Goal: Contribute content: Contribute content

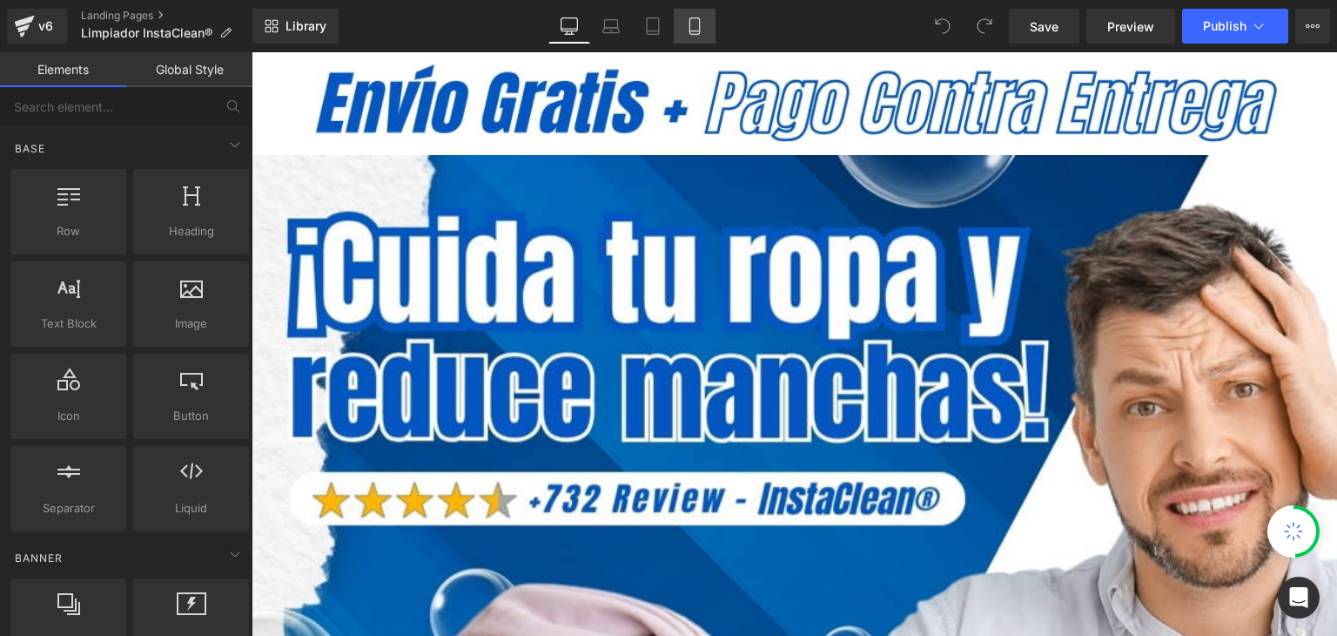
click at [683, 26] on link "Mobile" at bounding box center [695, 26] width 42 height 35
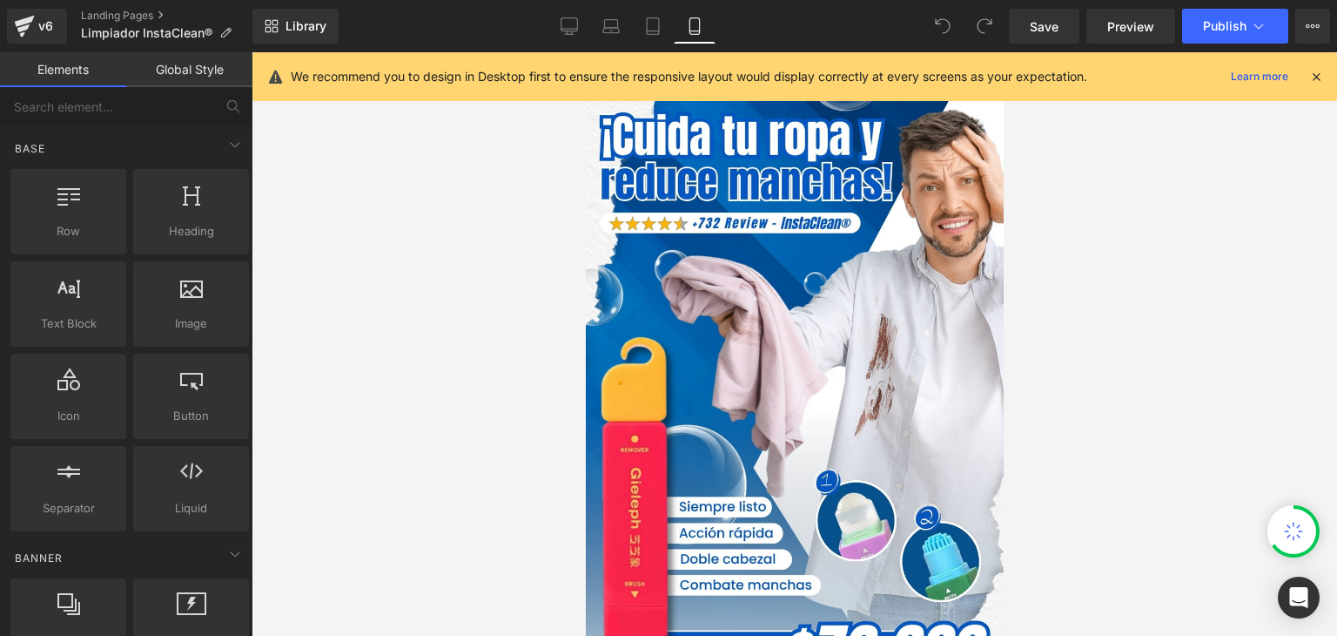
click at [1316, 75] on icon at bounding box center [1317, 77] width 16 height 16
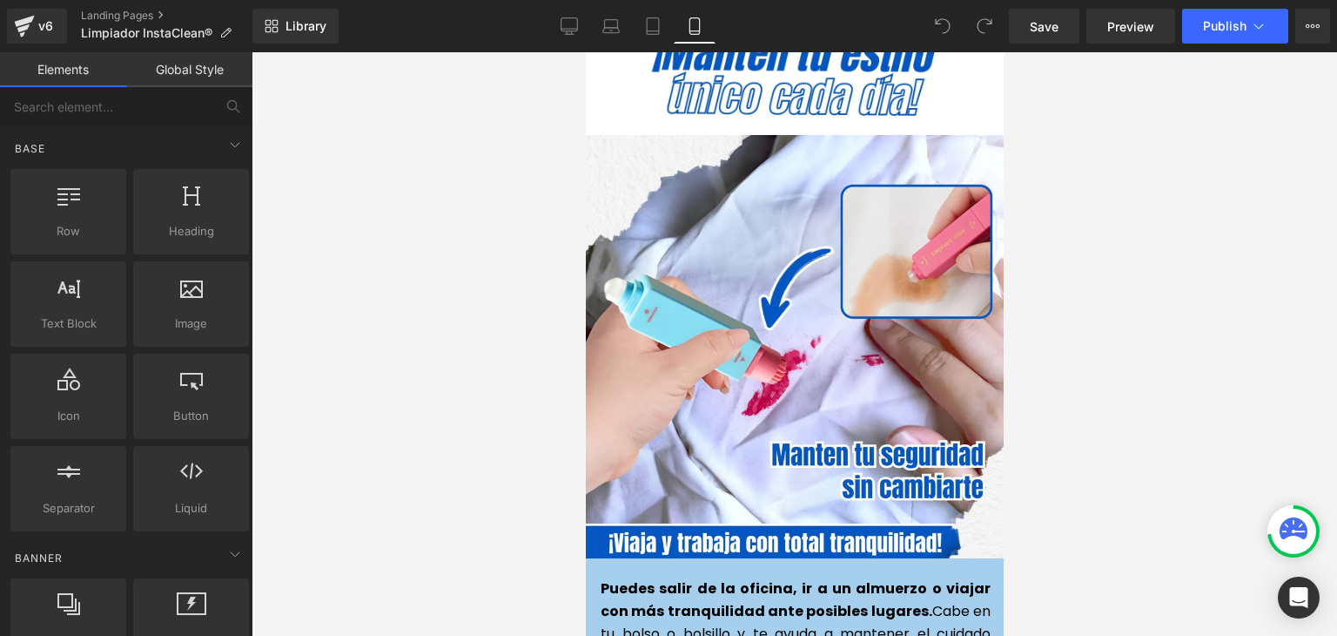
scroll to position [3918, 0]
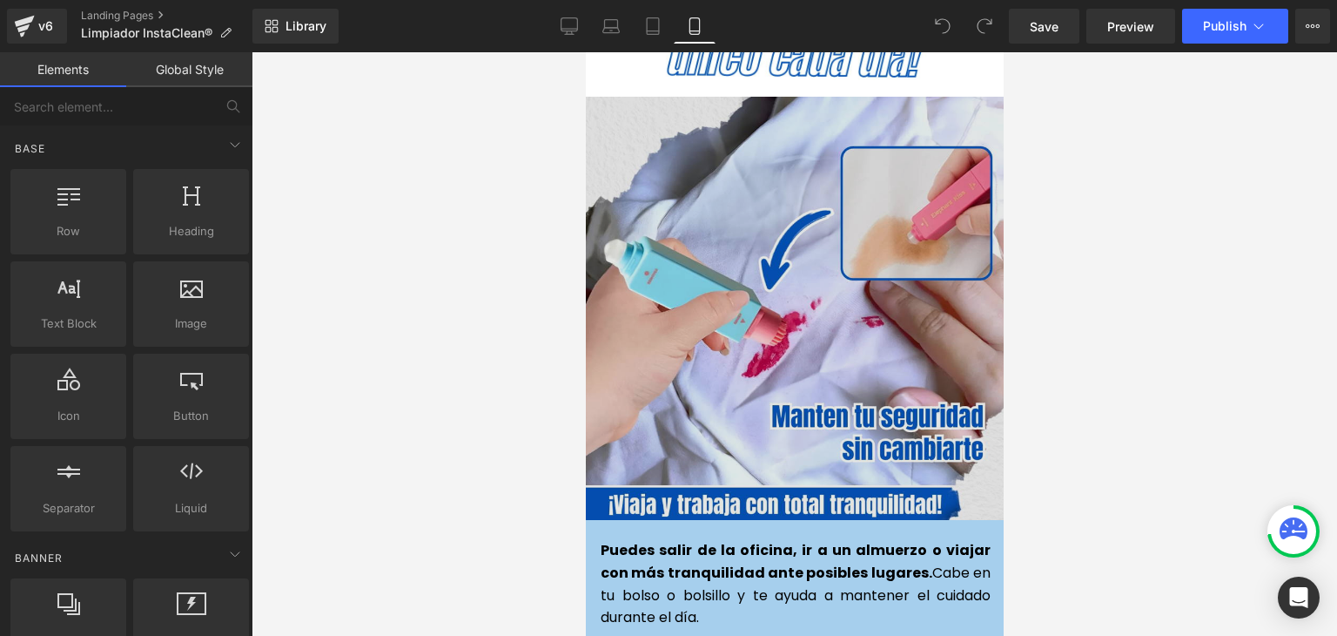
click at [772, 316] on img at bounding box center [794, 308] width 423 height 423
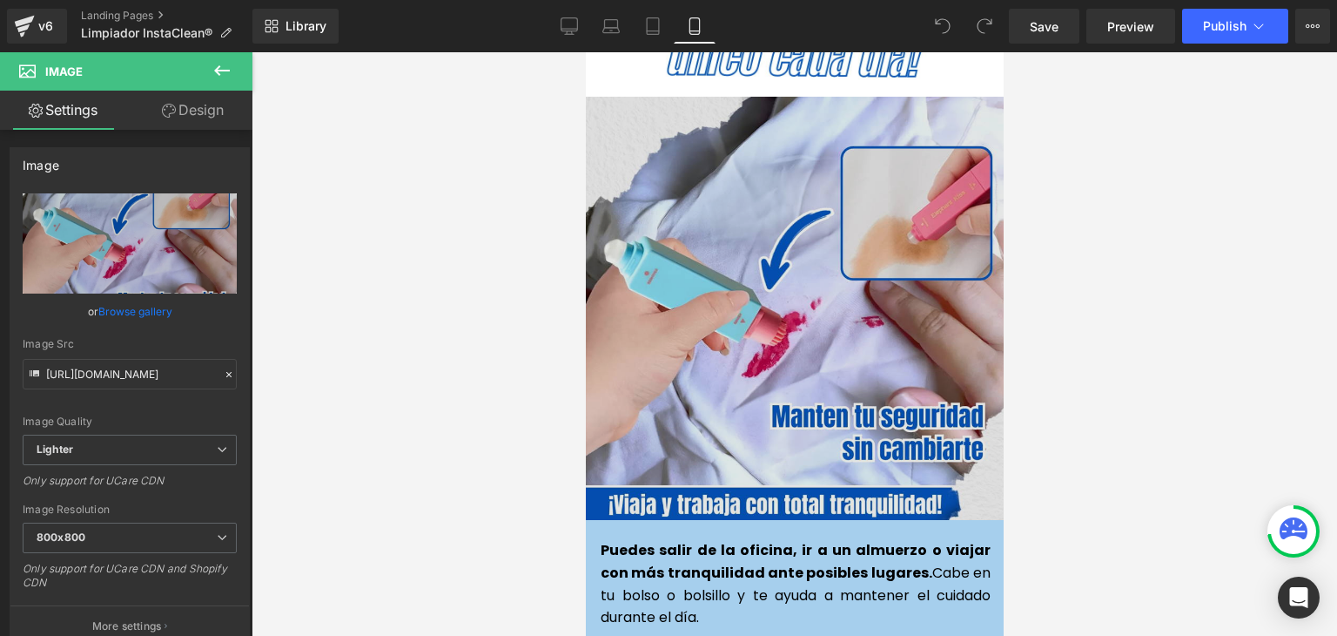
click at [776, 274] on div "Image" at bounding box center [794, 308] width 423 height 423
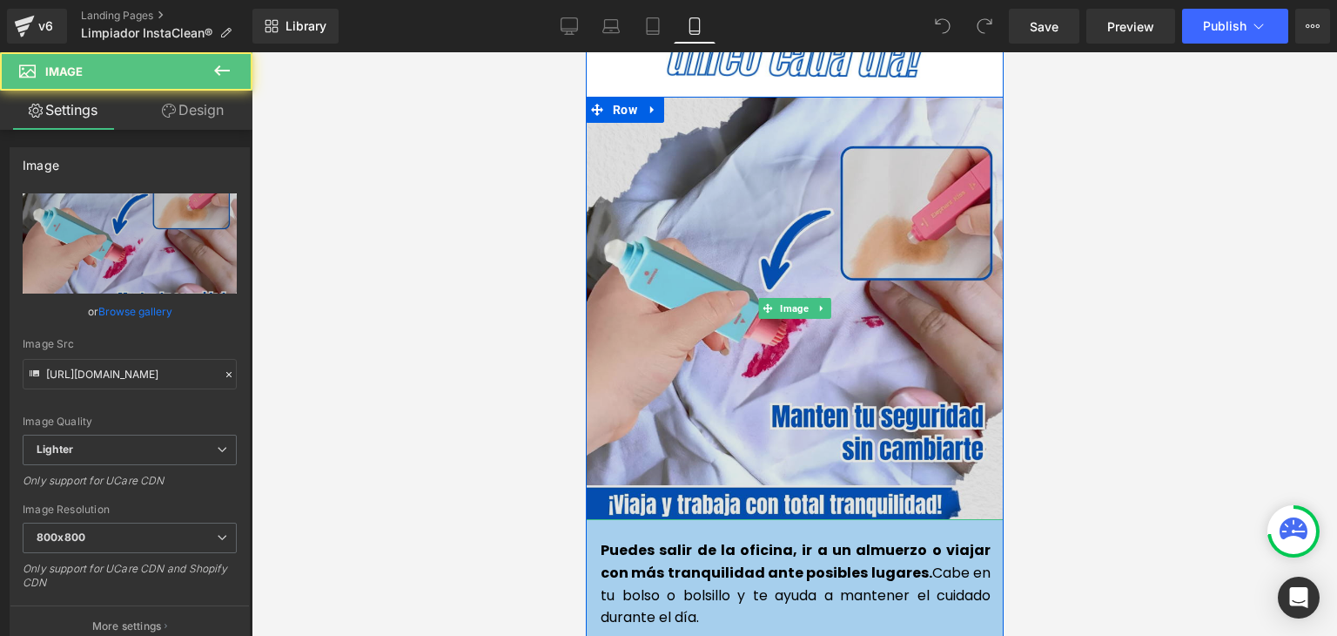
click at [803, 245] on img at bounding box center [794, 308] width 423 height 423
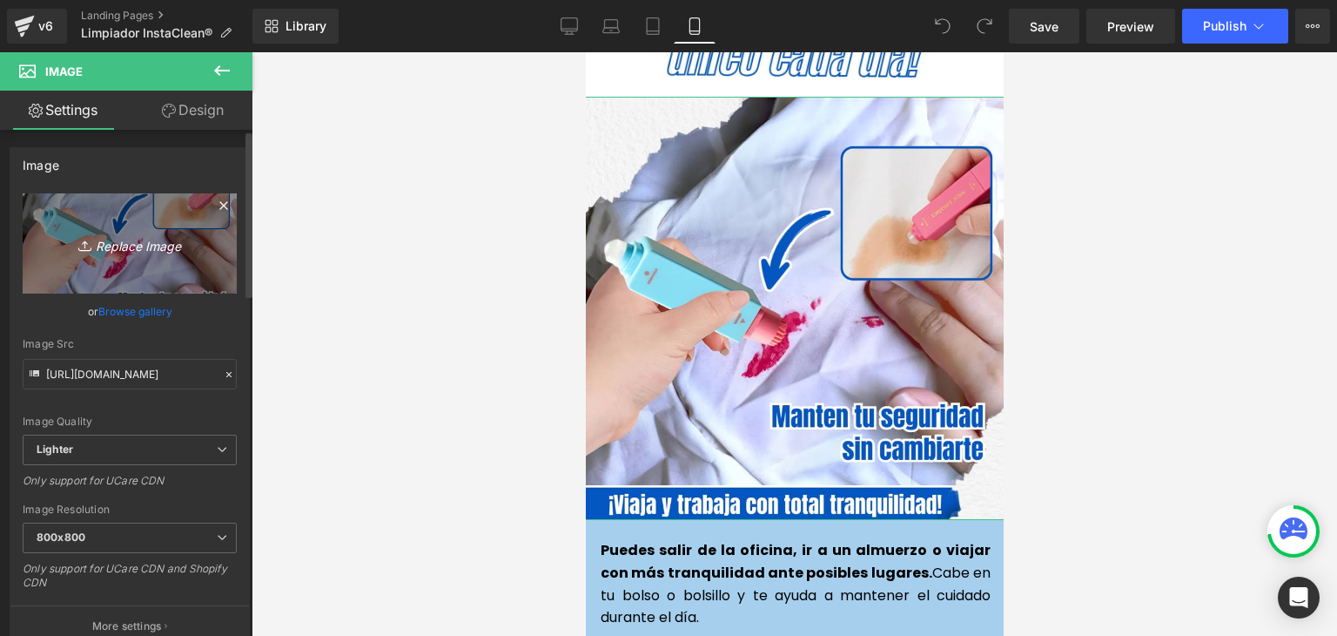
click at [127, 248] on icon "Replace Image" at bounding box center [129, 243] width 139 height 22
type input "C:\fakepath\Imagenes landing 4.webp"
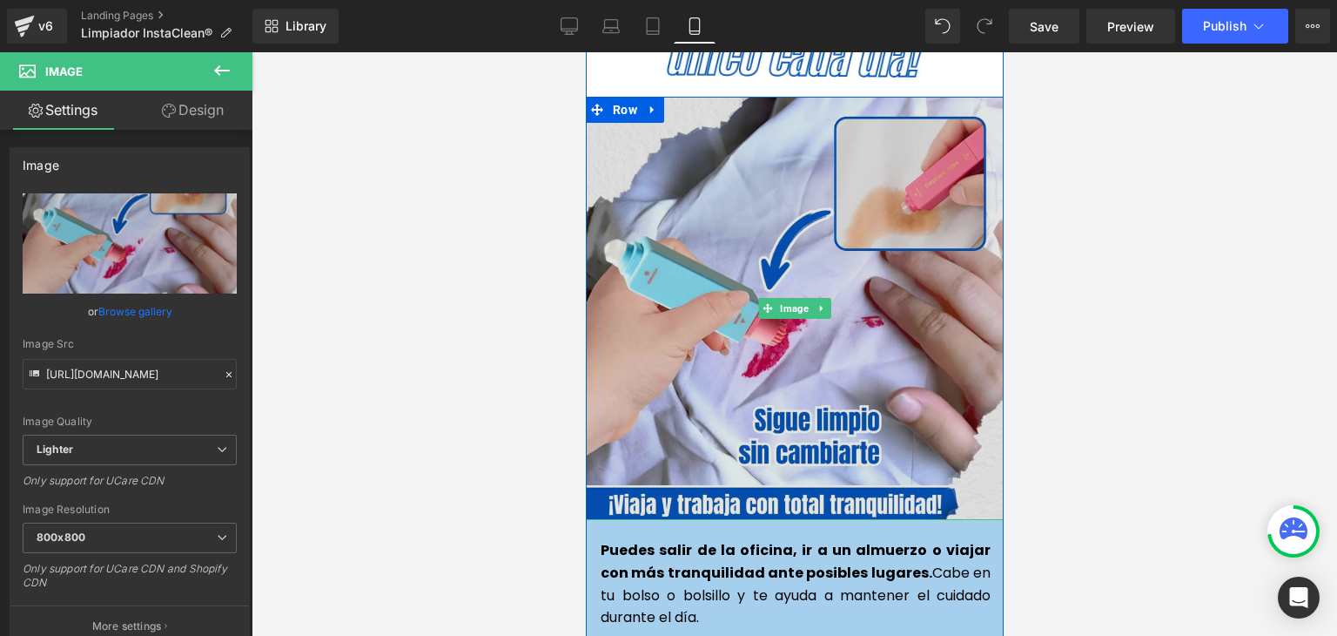
type input "https://ucarecdn.com/484cc62c-86fd-49a4-ae59-26f379151909/-/format/auto/-/previ…"
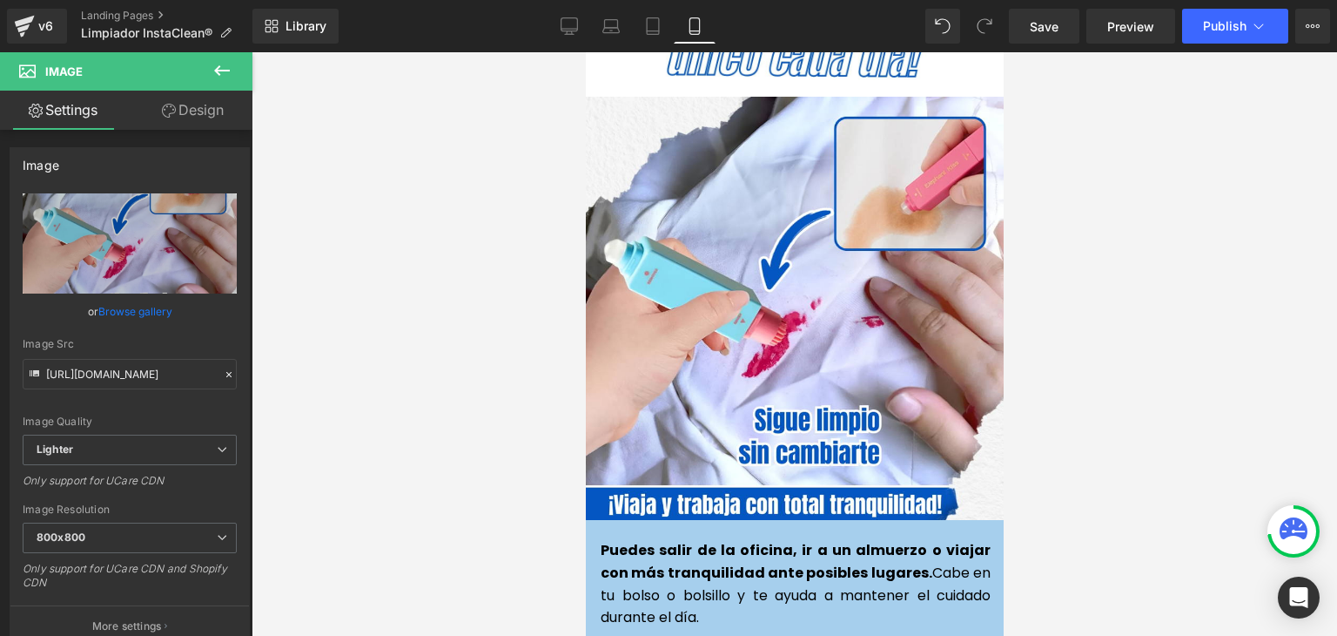
click at [1214, 6] on div "Library Mobile Desktop Laptop Tablet Mobile Save Preview Publish Scheduled View…" at bounding box center [795, 26] width 1085 height 52
click at [1216, 23] on span "Publish" at bounding box center [1225, 26] width 44 height 14
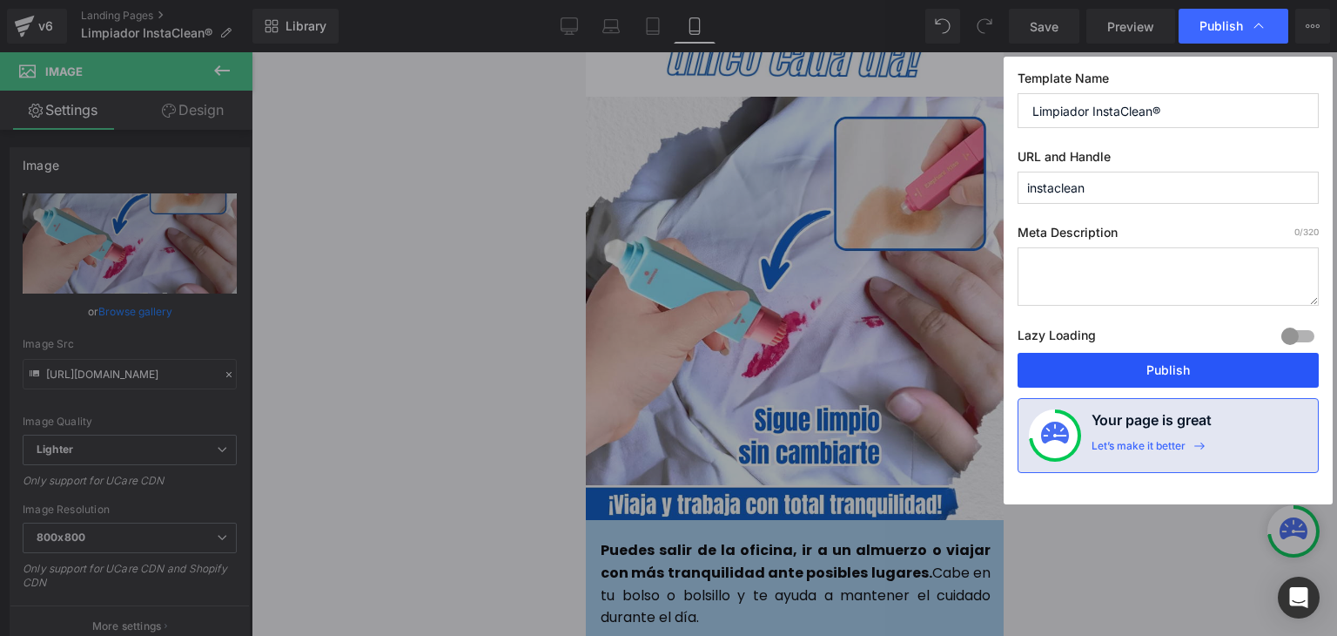
click at [1162, 378] on button "Publish" at bounding box center [1168, 370] width 301 height 35
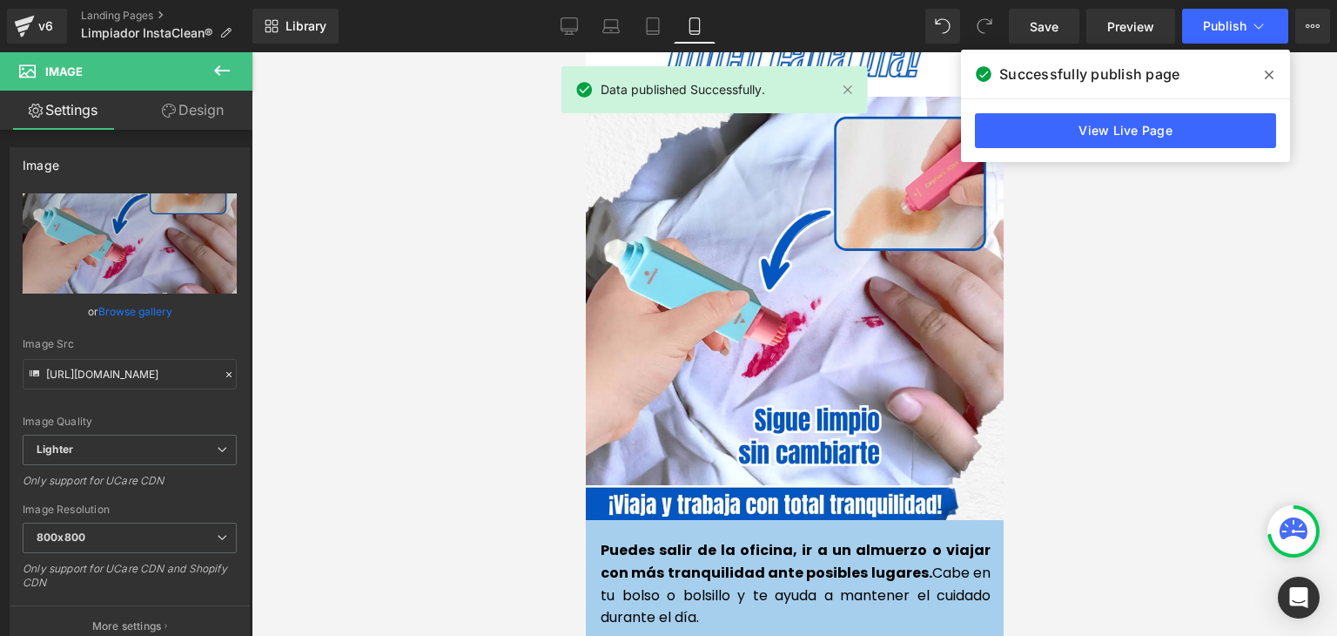
click at [1274, 71] on span at bounding box center [1270, 75] width 28 height 28
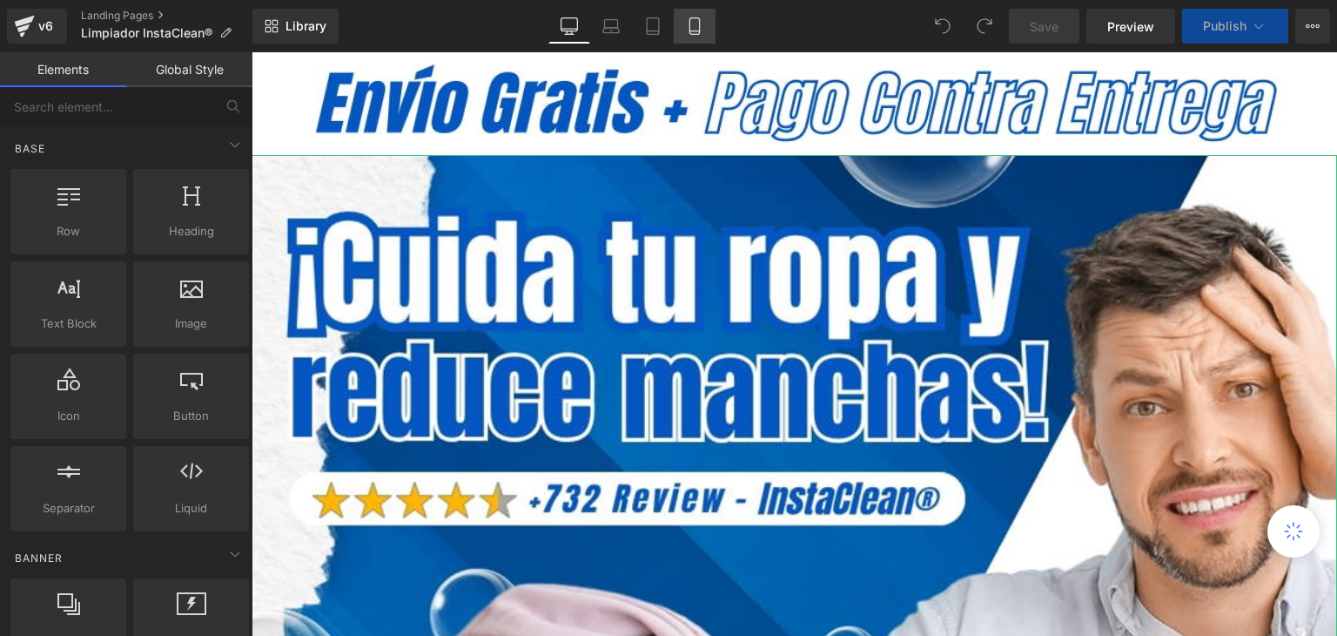
click at [693, 26] on icon at bounding box center [694, 25] width 17 height 17
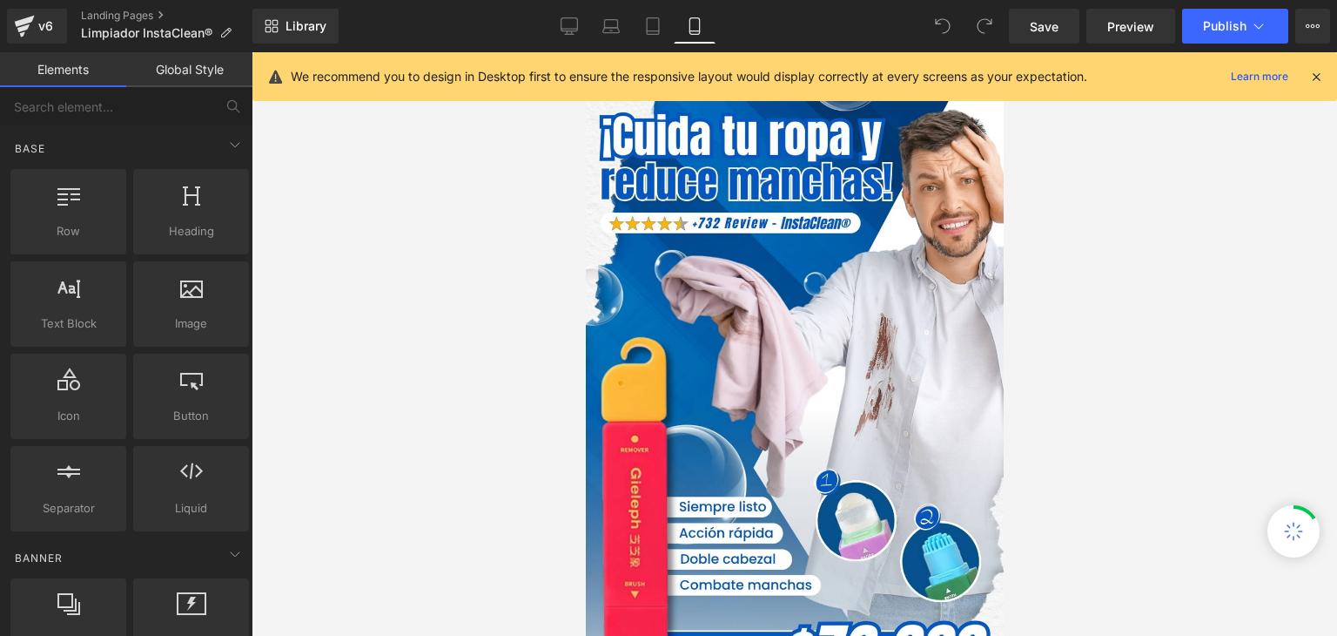
click at [1317, 72] on icon at bounding box center [1317, 77] width 16 height 16
